Goal: Use online tool/utility: Utilize a website feature to perform a specific function

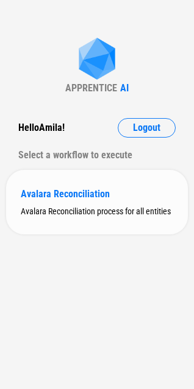
click at [86, 194] on div "Avalara Reconciliation" at bounding box center [97, 194] width 152 height 12
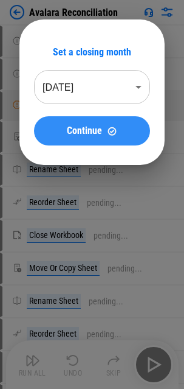
click at [106, 125] on button "Continue" at bounding box center [92, 130] width 116 height 29
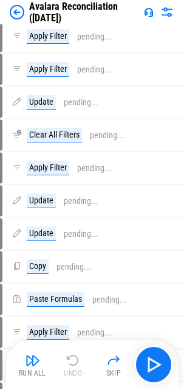
scroll to position [2678, 0]
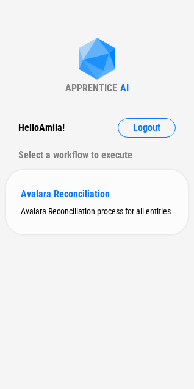
click at [114, 212] on div "Avalara Reconciliation process for all entities" at bounding box center [97, 211] width 152 height 10
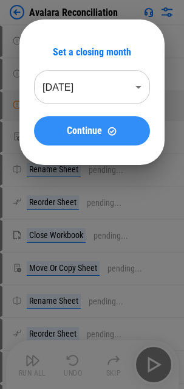
click at [107, 133] on img at bounding box center [112, 131] width 10 height 10
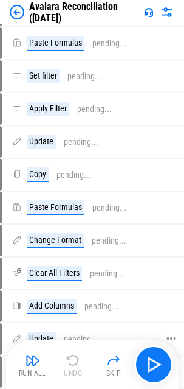
scroll to position [19374, 0]
